Goal: Transaction & Acquisition: Purchase product/service

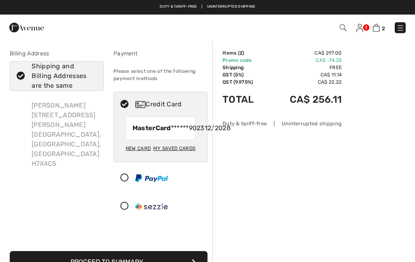
click at [362, 26] on img at bounding box center [359, 28] width 7 height 8
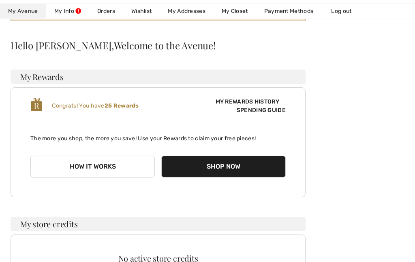
scroll to position [98, 0]
click at [107, 164] on button "How it works" at bounding box center [92, 167] width 124 height 22
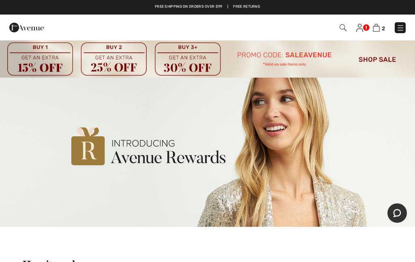
click at [362, 28] on img at bounding box center [359, 28] width 7 height 8
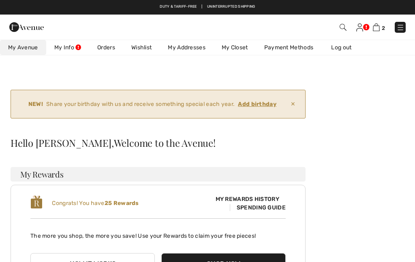
click at [258, 101] on ins "Add birthday" at bounding box center [257, 104] width 38 height 7
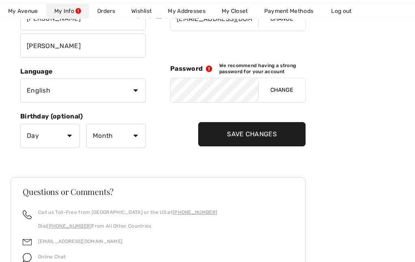
scroll to position [191, 0]
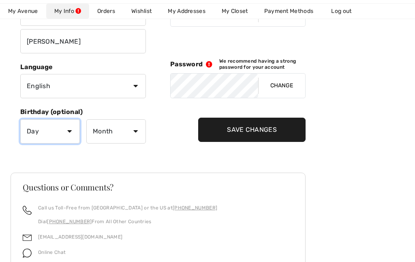
click at [72, 126] on select "Day 1 2 3 4 5 6 7 8 9 10 11 12 13 14 15 16 17 18 19 20 21 22 23 24 25 26 27 28 …" at bounding box center [50, 131] width 60 height 24
select select "17"
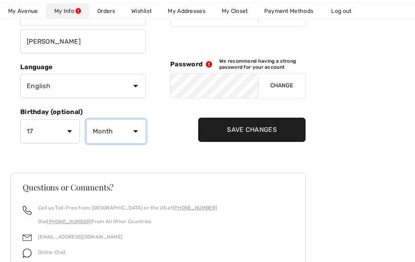
click at [125, 131] on select "Month January February March April May June July August September October Novem…" at bounding box center [116, 131] width 60 height 24
select select "6"
click at [254, 130] on input "Save Changes" at bounding box center [251, 130] width 107 height 24
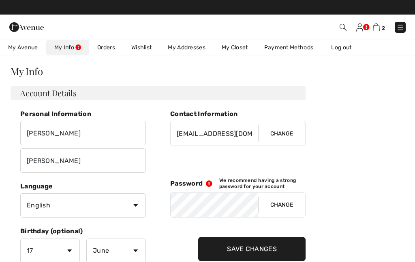
scroll to position [0, 0]
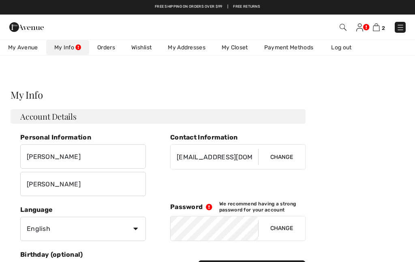
click at [375, 24] on img at bounding box center [376, 27] width 7 height 8
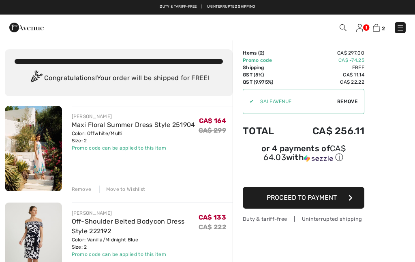
click at [296, 199] on span "Proceed to Payment" at bounding box center [301, 198] width 70 height 8
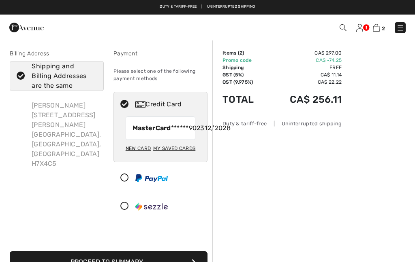
click at [163, 129] on strong "MasterCard" at bounding box center [151, 128] width 38 height 8
click at [205, 130] on span "12/2028" at bounding box center [218, 129] width 26 height 10
radio input "true"
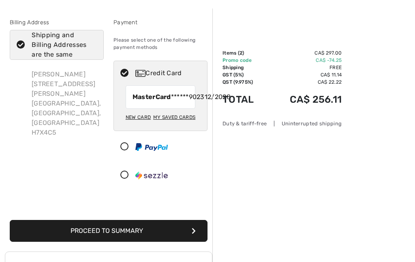
scroll to position [31, 0]
click at [138, 238] on button "Proceed to Summary" at bounding box center [109, 231] width 198 height 22
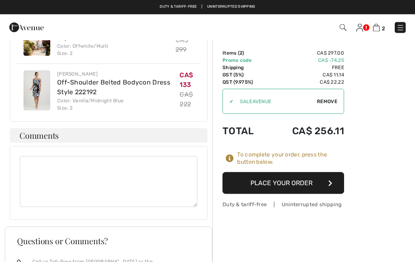
scroll to position [642, 0]
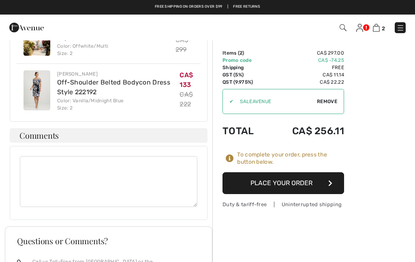
click at [296, 180] on button "Place Your Order" at bounding box center [282, 184] width 121 height 22
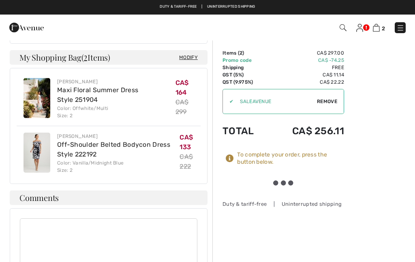
scroll to position [579, 0]
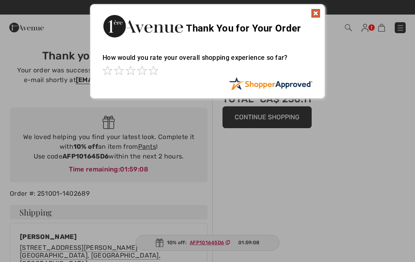
click at [319, 12] on img at bounding box center [316, 14] width 10 height 10
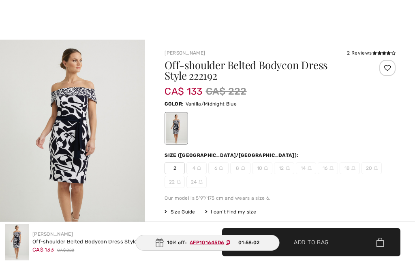
scroll to position [220, 0]
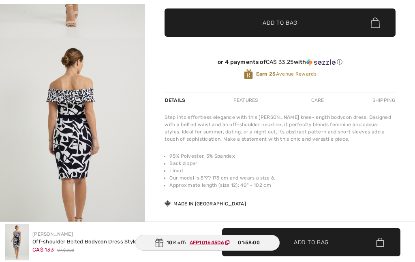
checkbox input "true"
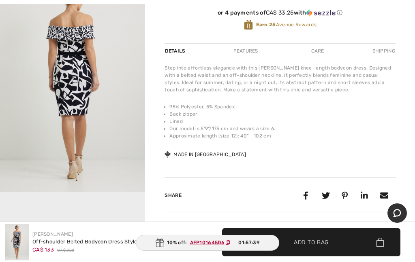
scroll to position [0, 0]
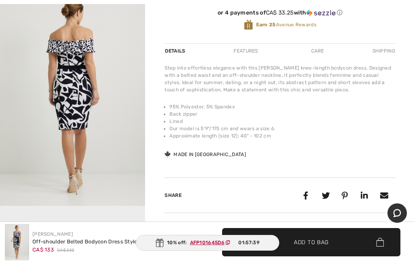
click at [117, 149] on img "2 / 5" at bounding box center [72, 98] width 145 height 218
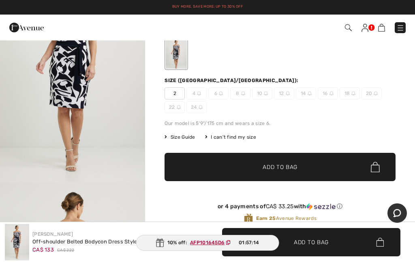
scroll to position [26, 0]
